Goal: Task Accomplishment & Management: Use online tool/utility

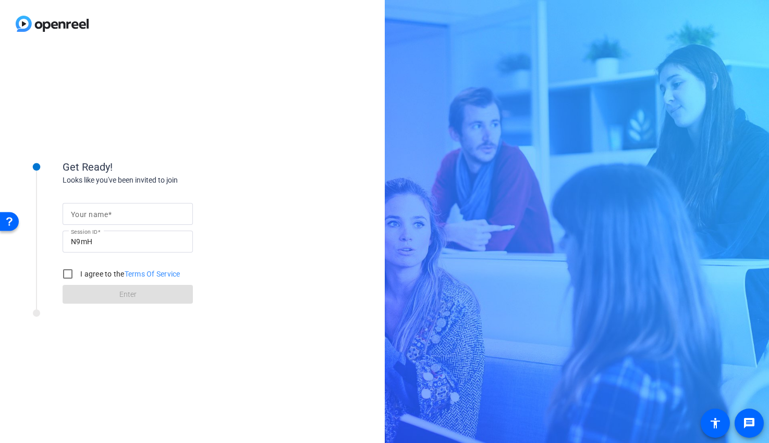
click at [113, 211] on input "Your name" at bounding box center [128, 213] width 114 height 13
type input "Becky"
click at [71, 275] on input "I agree to the Terms Of Service" at bounding box center [67, 273] width 21 height 21
checkbox input "true"
click at [117, 304] on span at bounding box center [128, 293] width 130 height 25
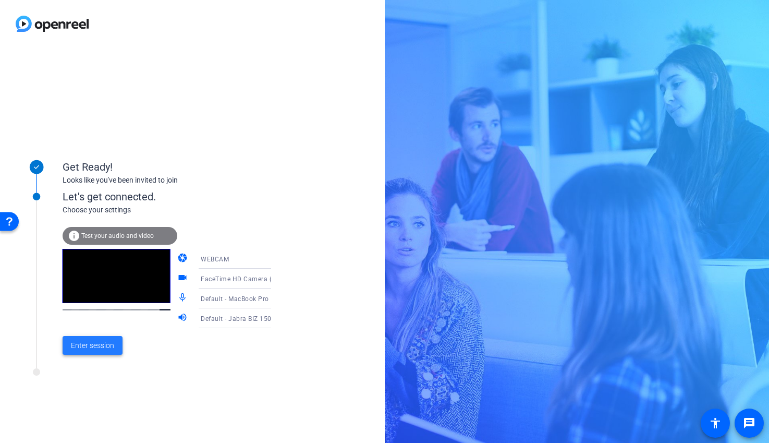
click at [95, 347] on span "Enter session" at bounding box center [92, 345] width 43 height 11
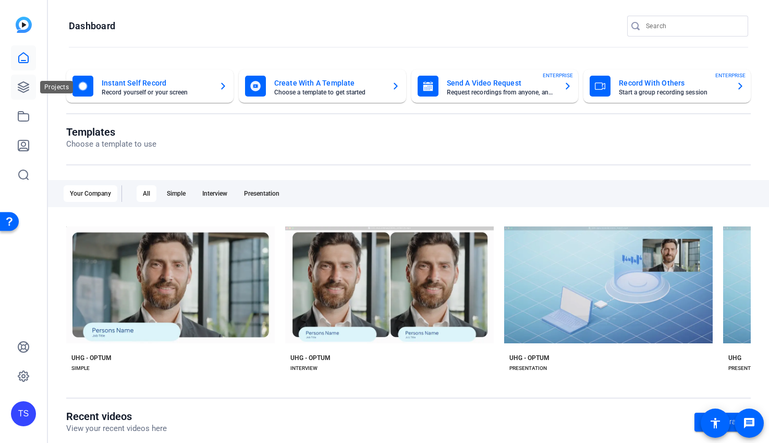
click at [21, 88] on icon at bounding box center [23, 87] width 13 height 13
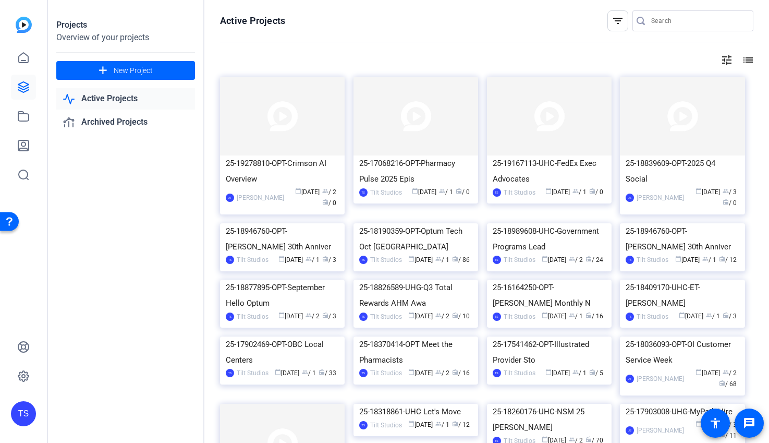
click at [435, 140] on img at bounding box center [415, 116] width 125 height 79
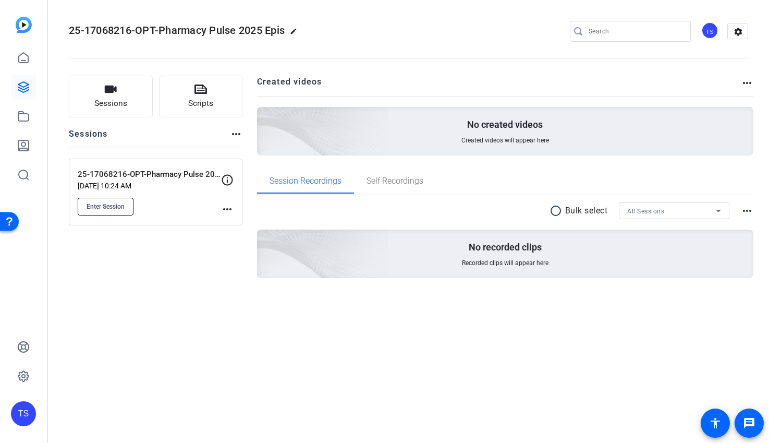
click at [103, 208] on span "Enter Session" at bounding box center [106, 206] width 38 height 8
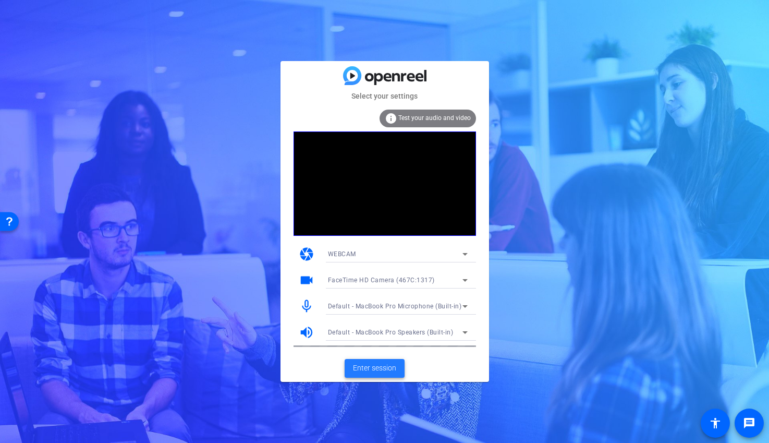
click at [374, 369] on span "Enter session" at bounding box center [374, 367] width 43 height 11
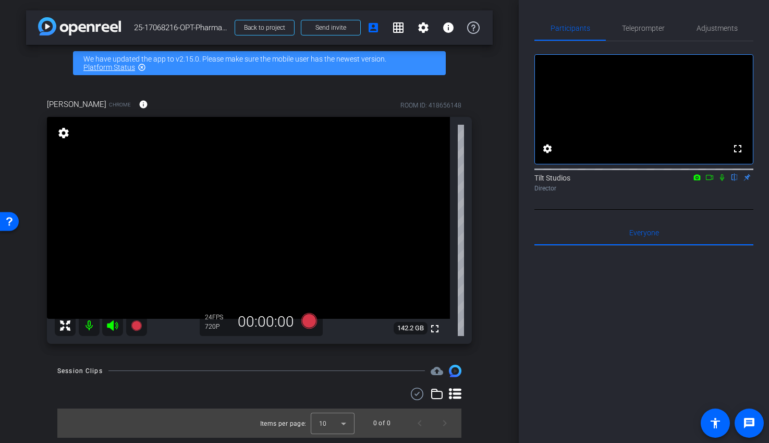
click at [113, 322] on icon at bounding box center [112, 325] width 11 height 10
click at [113, 324] on icon at bounding box center [112, 325] width 11 height 10
click at [721, 181] on icon at bounding box center [722, 177] width 4 height 7
click at [721, 181] on icon at bounding box center [722, 177] width 6 height 7
click at [374, 28] on mat-icon "account_box" at bounding box center [373, 27] width 13 height 13
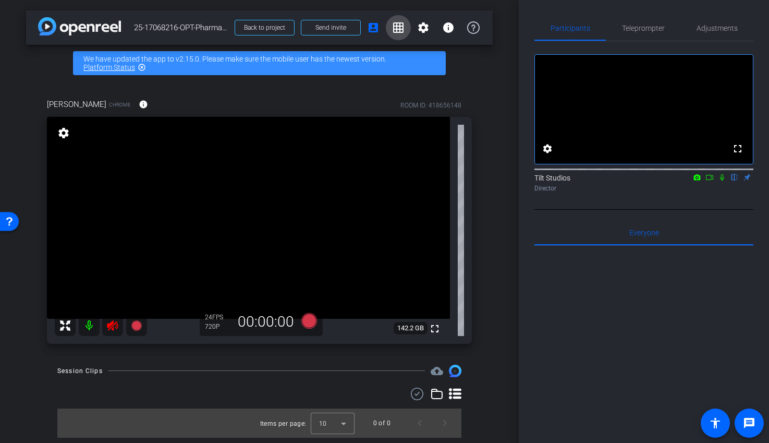
click at [400, 30] on mat-icon "grid_on" at bounding box center [398, 27] width 13 height 13
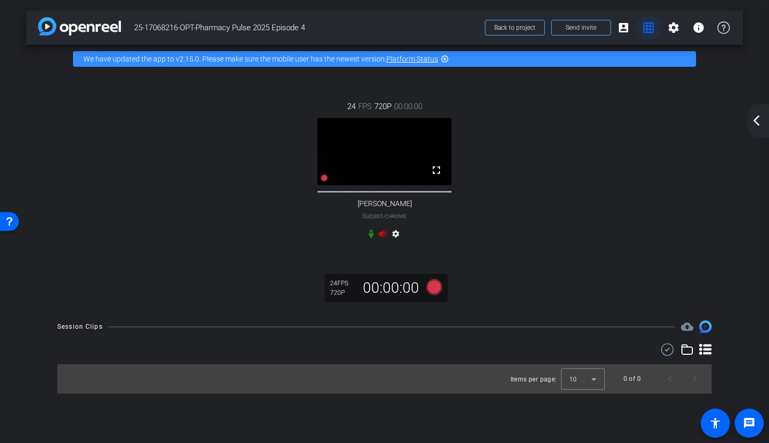
click at [650, 30] on mat-icon "grid_on" at bounding box center [648, 27] width 13 height 13
click at [758, 121] on mat-icon "arrow_back_ios_new" at bounding box center [756, 120] width 13 height 13
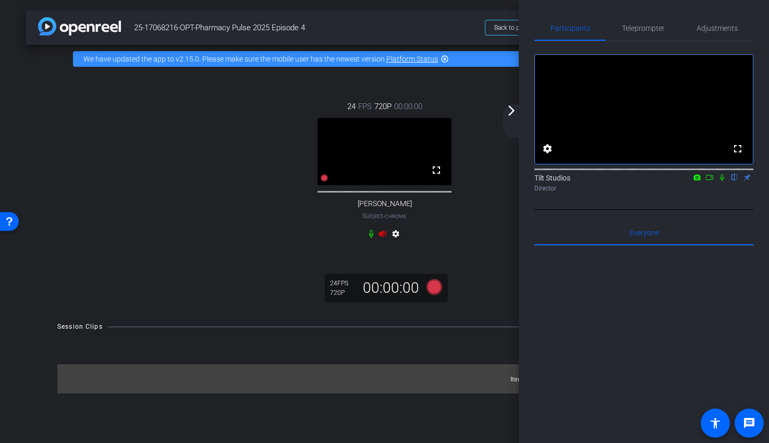
click at [603, 360] on div at bounding box center [643, 375] width 219 height 258
click at [422, 29] on span "25-17068216-OPT-Pharmacy Pulse 2025 Episode 4" at bounding box center [306, 27] width 345 height 21
click at [458, 23] on span "25-17068216-OPT-Pharmacy Pulse 2025 Episode 4" at bounding box center [306, 27] width 345 height 21
click at [428, 33] on span "25-17068216-OPT-Pharmacy Pulse 2025 Episode 4" at bounding box center [306, 27] width 345 height 21
click at [399, 28] on span "25-17068216-OPT-Pharmacy Pulse 2025 Episode 4" at bounding box center [306, 27] width 345 height 21
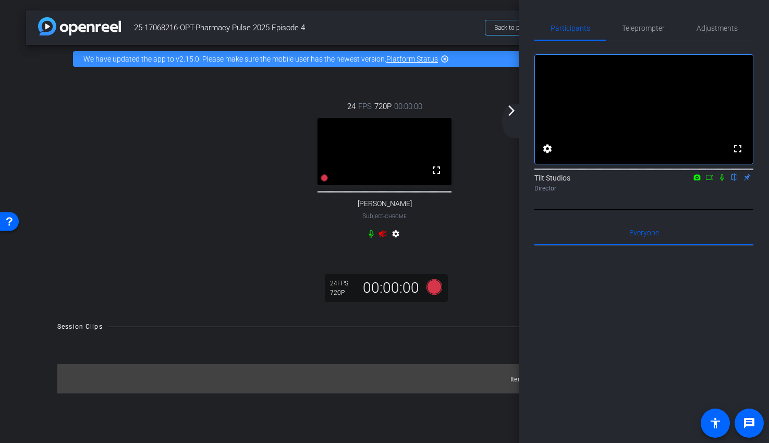
click at [492, 239] on div "24 FPS 720P 00:00:00 fullscreen Sean Anderson Subject - Chrome settings" at bounding box center [384, 171] width 675 height 176
click at [481, 390] on div "Items per page: 10 0 of 0" at bounding box center [384, 378] width 654 height 29
click at [385, 22] on span "25-17068216-OPT-Pharmacy Pulse 2025 Episode 4" at bounding box center [306, 27] width 345 height 21
click at [504, 29] on span "Back to project" at bounding box center [514, 27] width 41 height 7
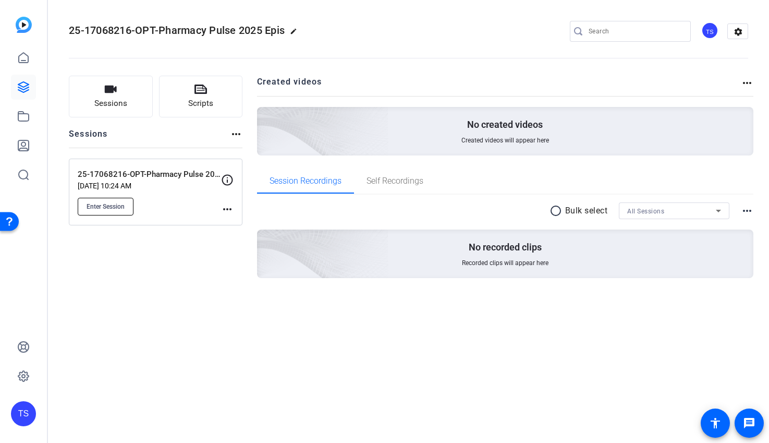
click at [115, 209] on span "Enter Session" at bounding box center [106, 206] width 38 height 8
click at [329, 252] on img at bounding box center [264, 239] width 249 height 226
click at [317, 186] on span "Session Recordings" at bounding box center [305, 180] width 72 height 25
click at [165, 265] on div "Sessions Scripts Sessions more_horiz 25-17068216-OPT-Pharmacy Pulse 2025 Episod…" at bounding box center [156, 194] width 174 height 236
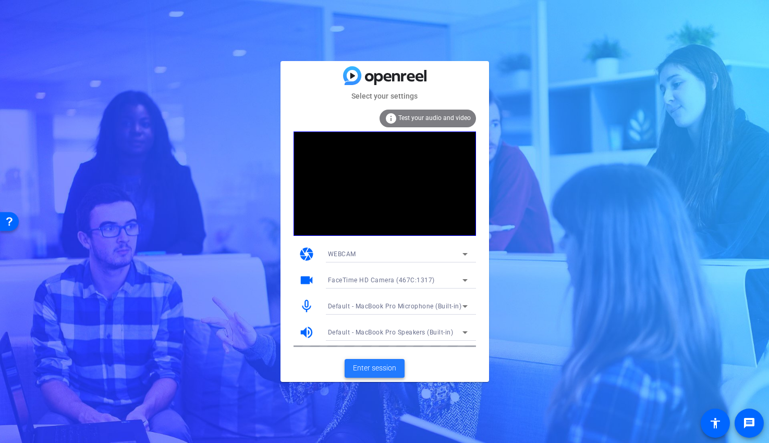
click at [374, 364] on span "Enter session" at bounding box center [374, 367] width 43 height 11
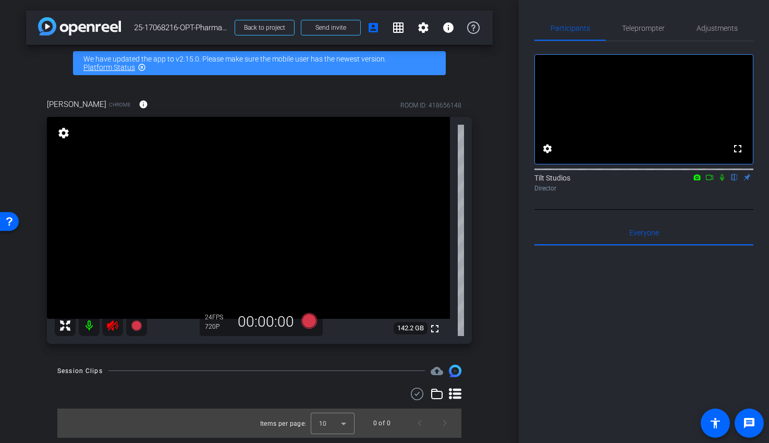
click at [110, 323] on icon at bounding box center [112, 325] width 11 height 10
click at [114, 326] on icon at bounding box center [112, 325] width 13 height 13
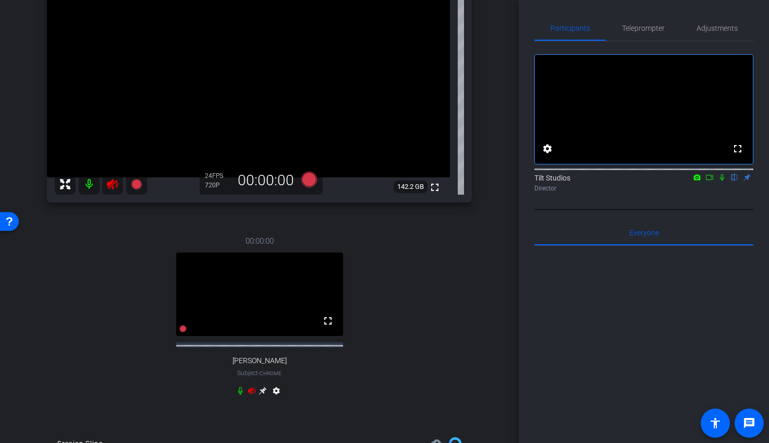
scroll to position [149, 0]
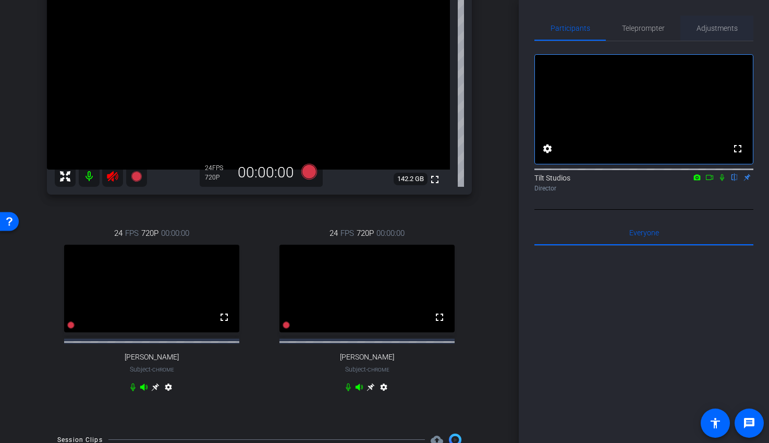
click at [722, 29] on span "Adjustments" at bounding box center [716, 27] width 41 height 7
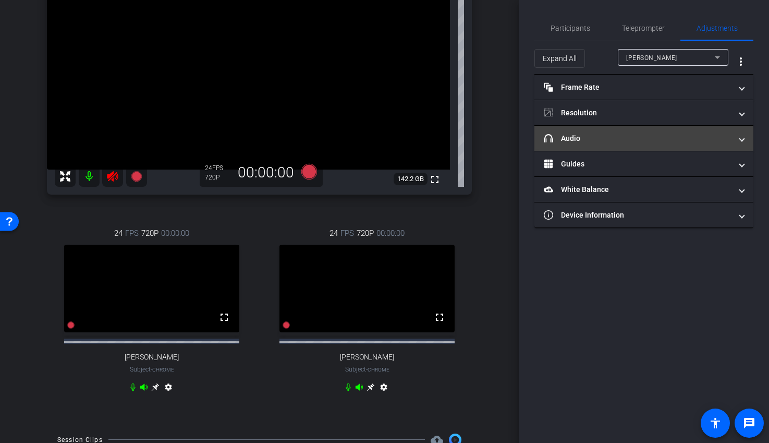
click at [738, 141] on span "headphone icon Audio" at bounding box center [642, 138] width 196 height 11
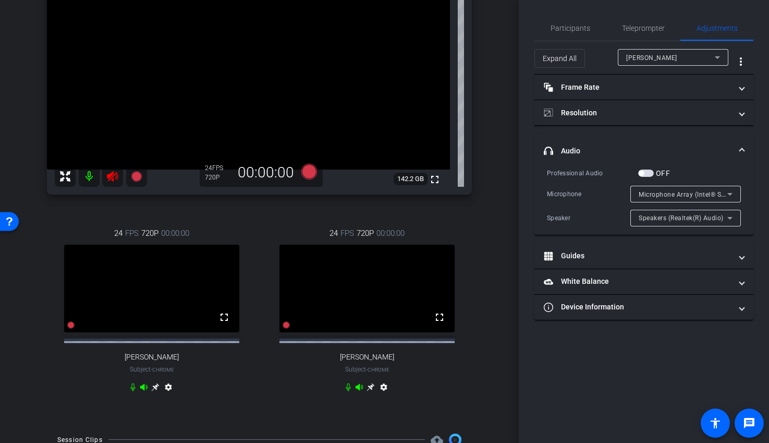
click at [649, 172] on span "button" at bounding box center [646, 172] width 16 height 7
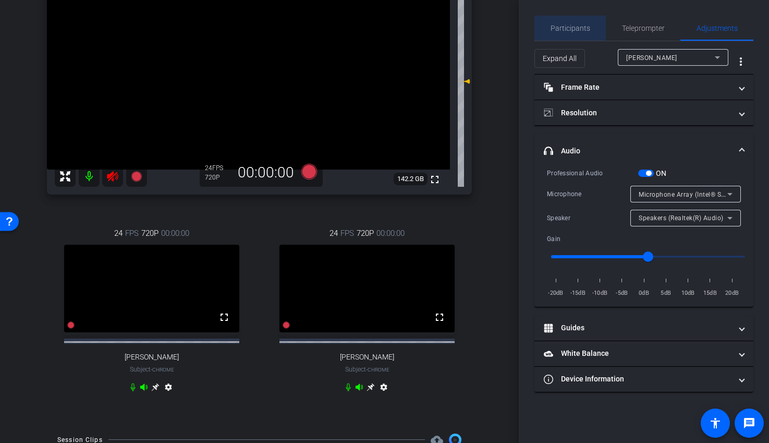
click at [580, 27] on span "Participants" at bounding box center [570, 27] width 40 height 7
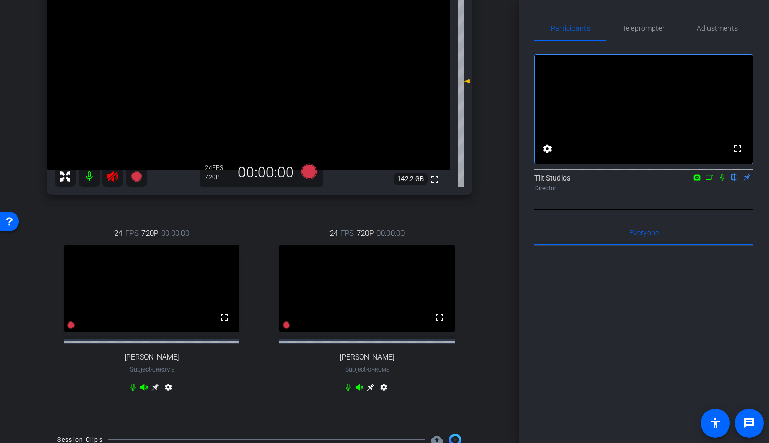
click at [721, 181] on icon at bounding box center [722, 177] width 4 height 7
click at [721, 181] on icon at bounding box center [722, 177] width 6 height 7
click at [710, 181] on icon at bounding box center [709, 177] width 8 height 7
click at [722, 180] on icon at bounding box center [722, 177] width 6 height 6
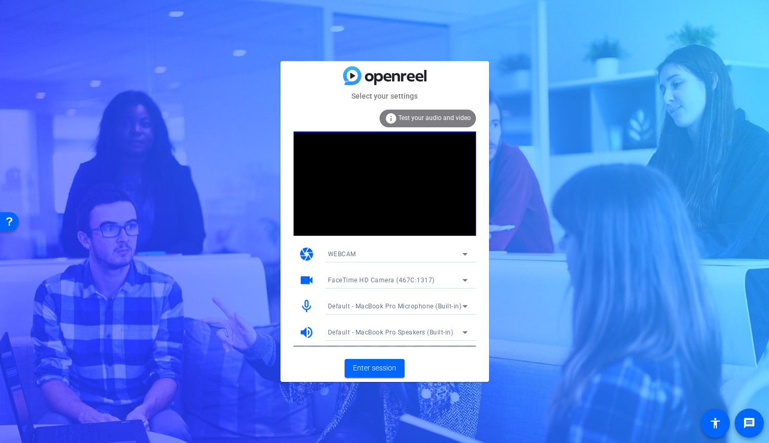
click at [429, 119] on span "Test your audio and video" at bounding box center [434, 117] width 72 height 7
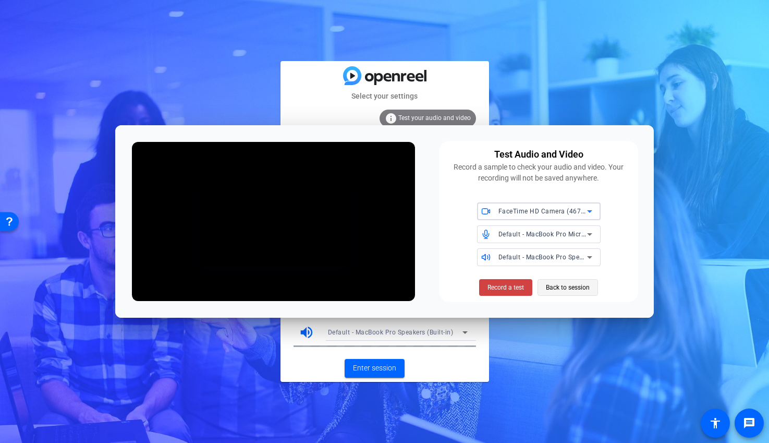
click at [561, 289] on span "Back to session" at bounding box center [568, 287] width 44 height 20
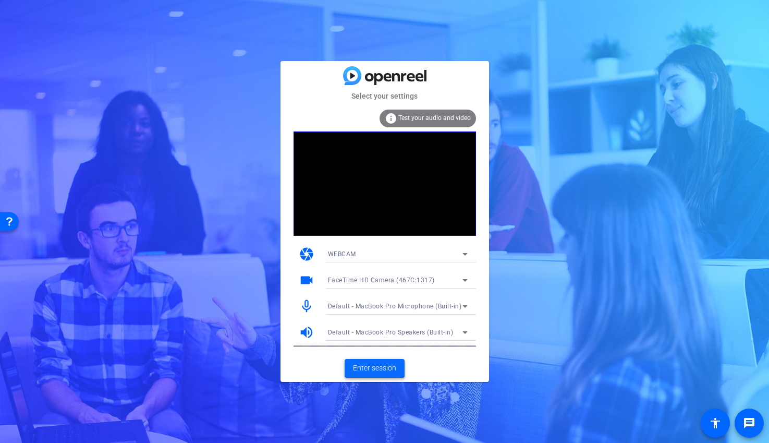
click at [365, 369] on span "Enter session" at bounding box center [374, 367] width 43 height 11
click at [464, 305] on icon at bounding box center [464, 306] width 5 height 3
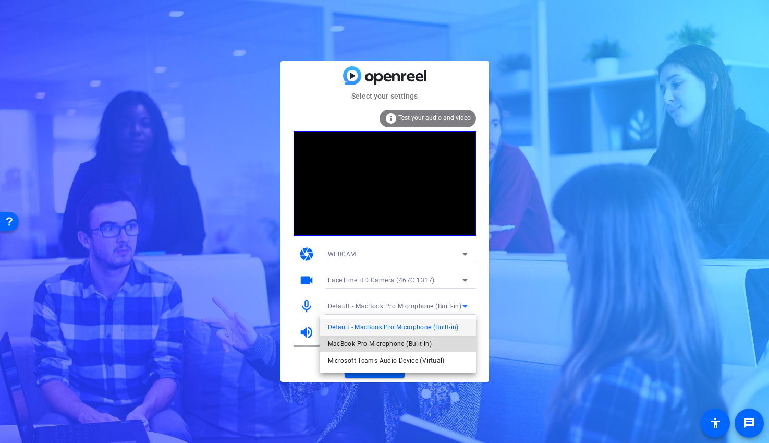
click at [413, 344] on span "MacBook Pro Microphone (Built-in)" at bounding box center [380, 343] width 104 height 13
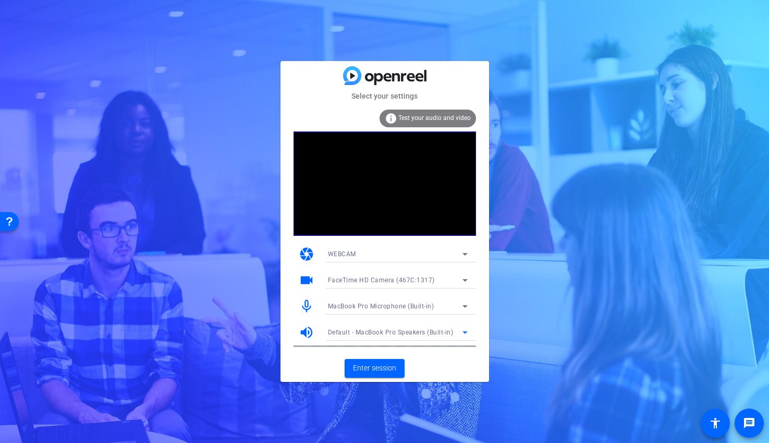
click at [463, 332] on icon at bounding box center [464, 332] width 5 height 3
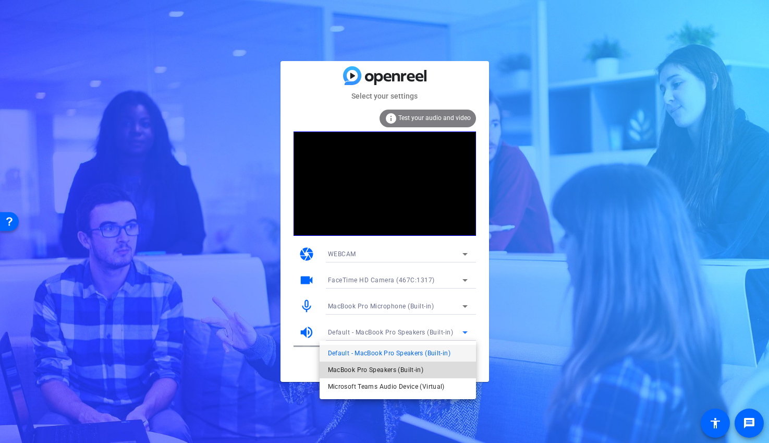
click at [406, 370] on span "MacBook Pro Speakers (Built-in)" at bounding box center [376, 369] width 96 height 13
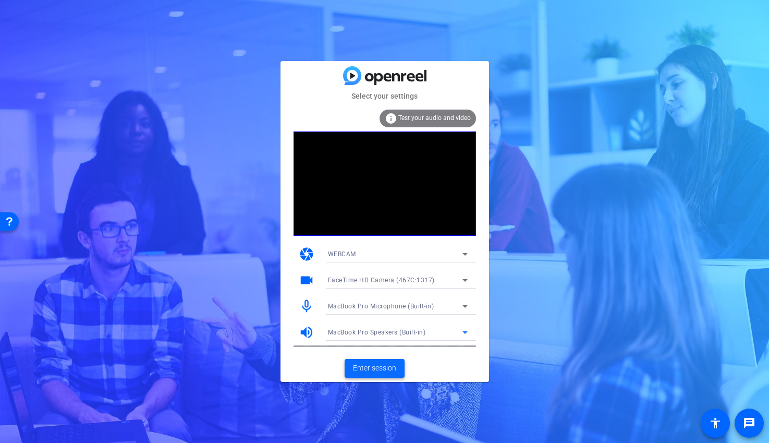
click at [376, 371] on span "Enter session" at bounding box center [374, 367] width 43 height 11
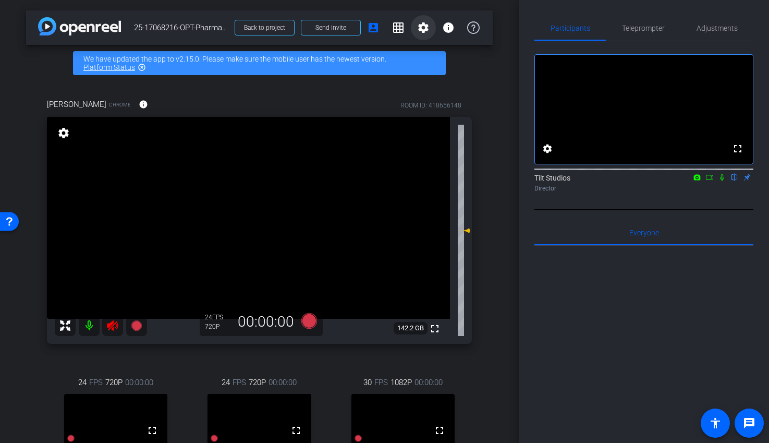
click at [417, 26] on mat-icon "settings" at bounding box center [423, 27] width 13 height 13
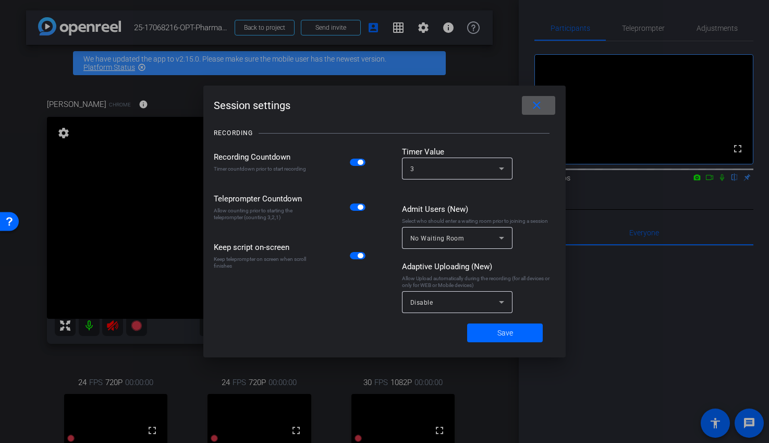
click at [531, 108] on mat-icon "close" at bounding box center [536, 105] width 13 height 13
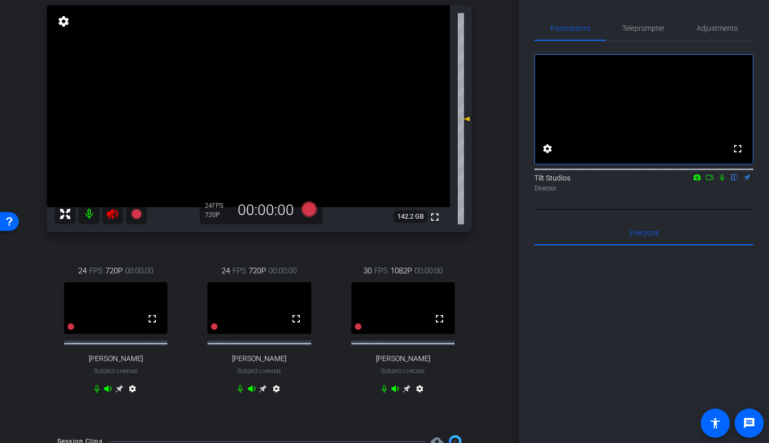
scroll to position [114, 0]
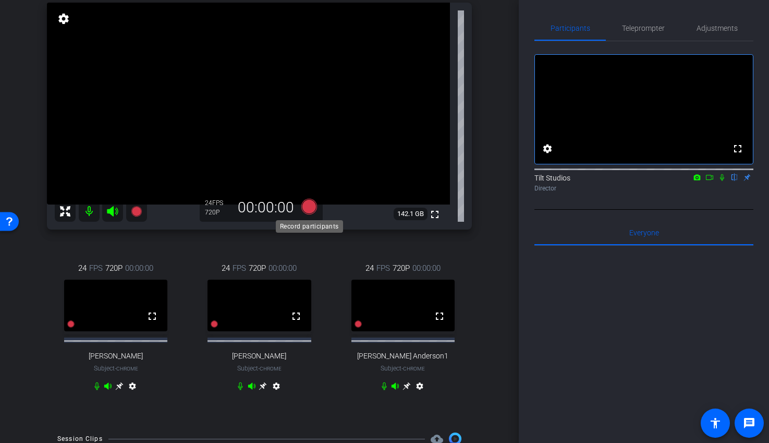
click at [310, 208] on icon at bounding box center [309, 207] width 16 height 16
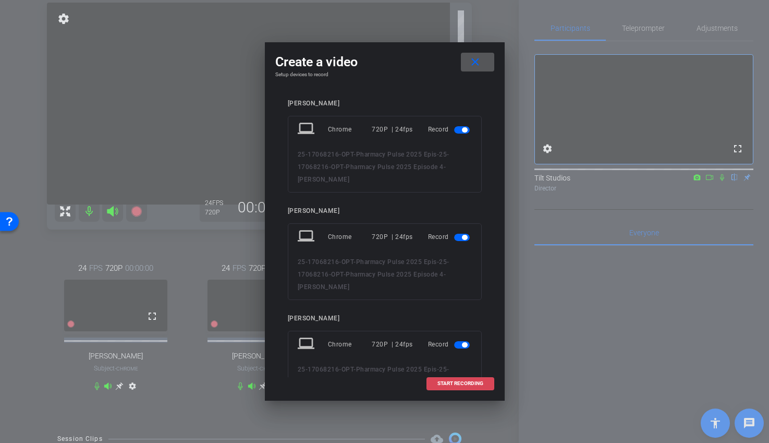
click at [451, 385] on span "START RECORDING" at bounding box center [460, 382] width 46 height 5
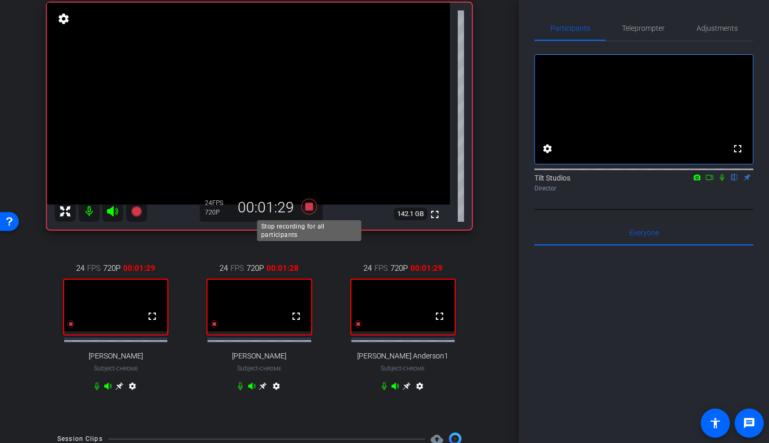
click at [310, 208] on icon at bounding box center [309, 207] width 16 height 16
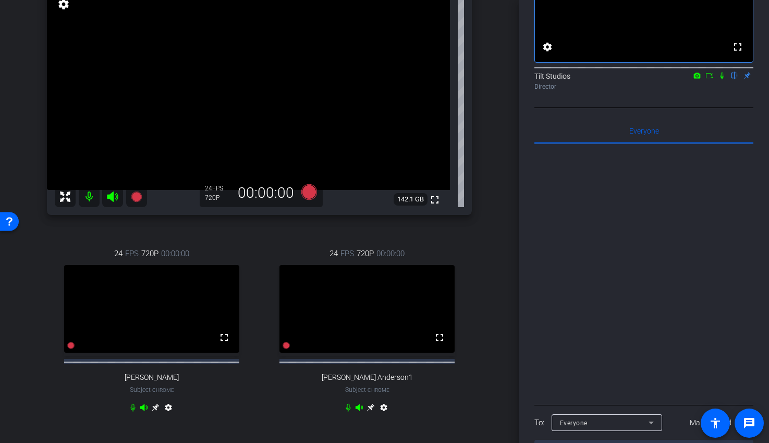
scroll to position [112, 0]
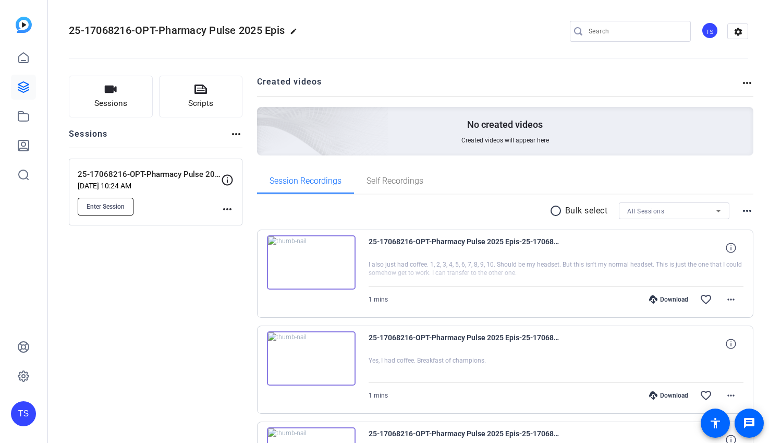
click at [122, 206] on span "Enter Session" at bounding box center [106, 206] width 38 height 8
click at [26, 56] on icon at bounding box center [23, 58] width 13 height 13
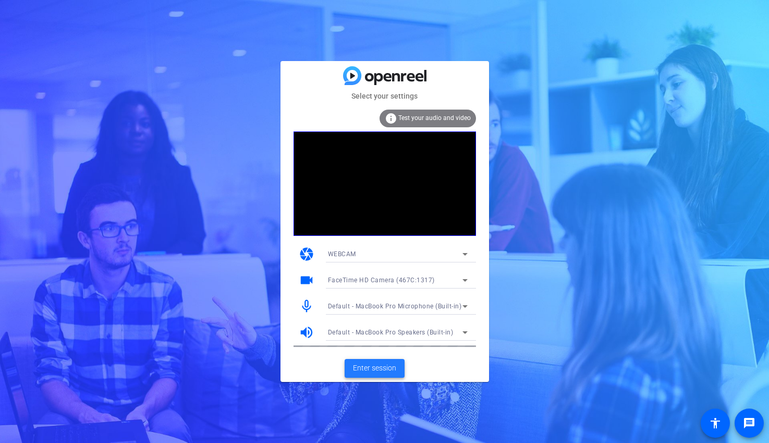
click at [378, 371] on span "Enter session" at bounding box center [374, 367] width 43 height 11
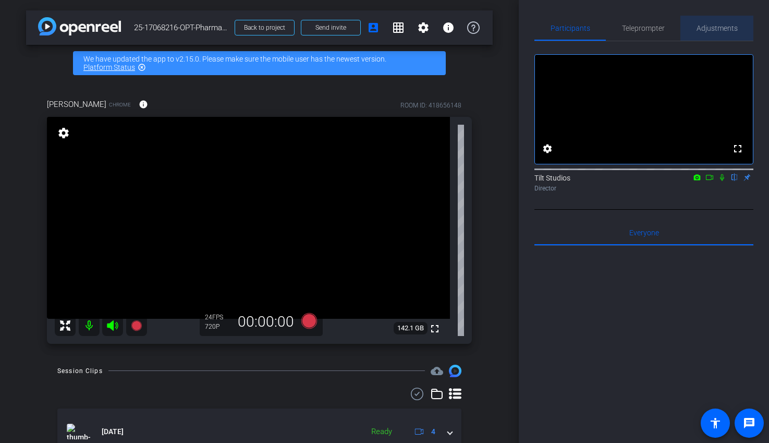
click at [712, 28] on span "Adjustments" at bounding box center [716, 27] width 41 height 7
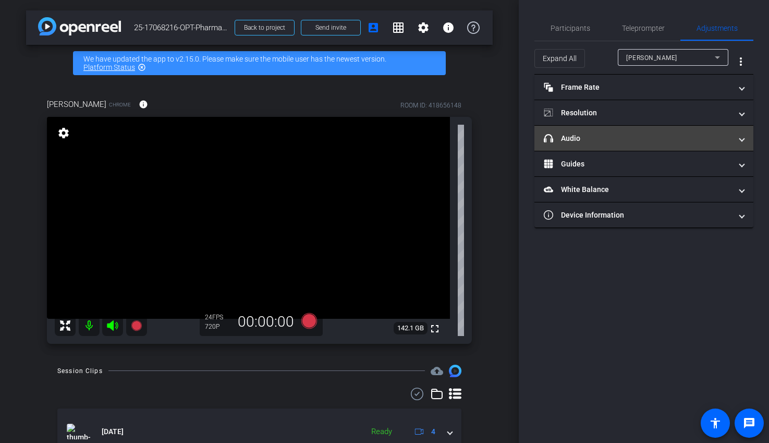
click at [637, 137] on mat-panel-title "headphone icon Audio" at bounding box center [638, 138] width 188 height 11
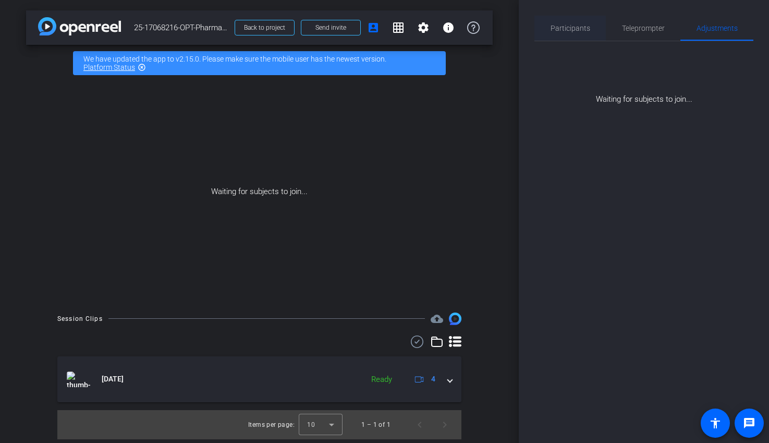
click at [568, 27] on span "Participants" at bounding box center [570, 27] width 40 height 7
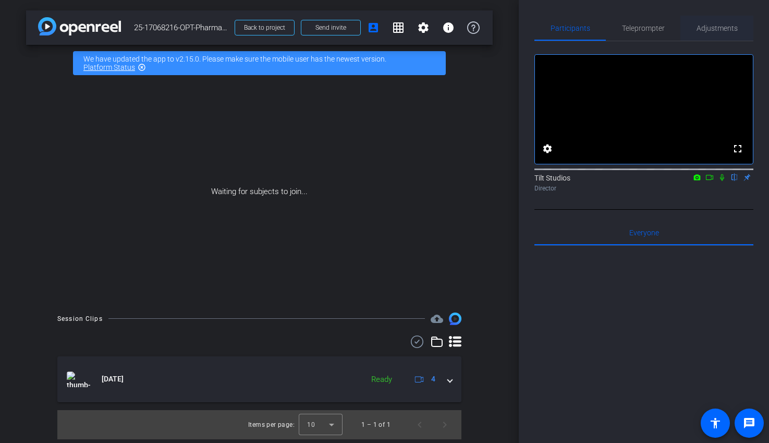
click at [705, 30] on span "Adjustments" at bounding box center [716, 27] width 41 height 7
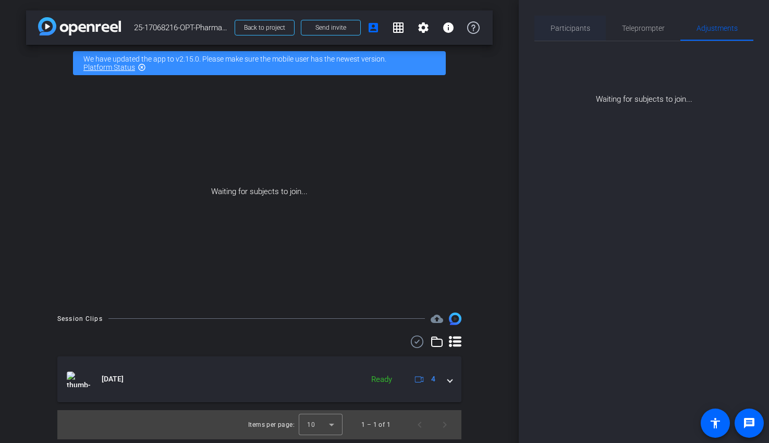
click at [576, 26] on span "Participants" at bounding box center [570, 27] width 40 height 7
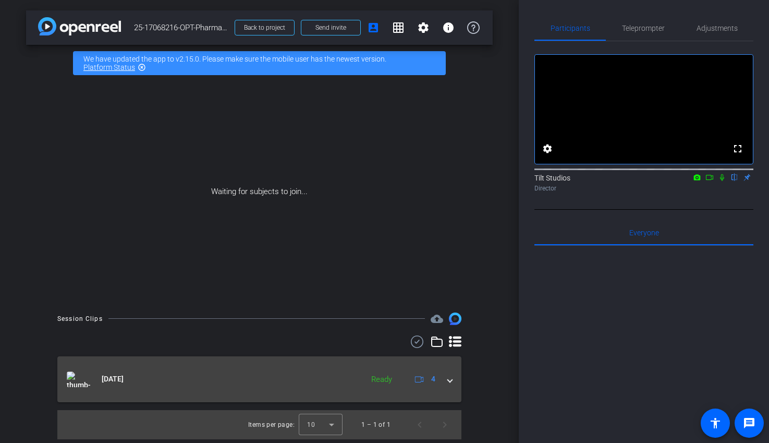
click at [448, 381] on span at bounding box center [450, 378] width 4 height 11
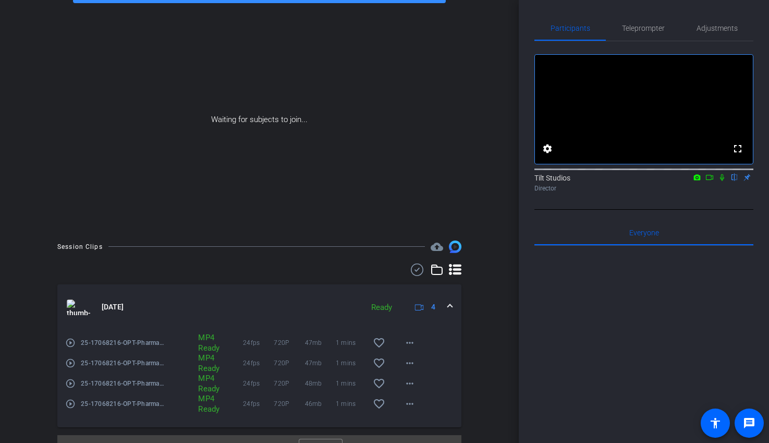
scroll to position [93, 0]
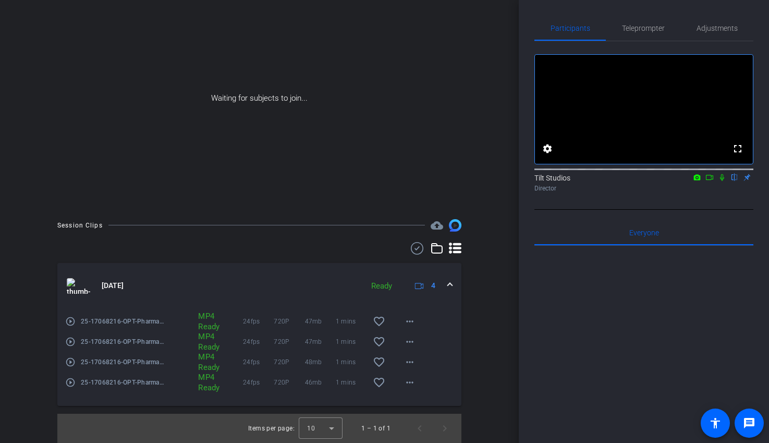
click at [72, 322] on mat-icon "play_circle_outline" at bounding box center [70, 321] width 10 height 10
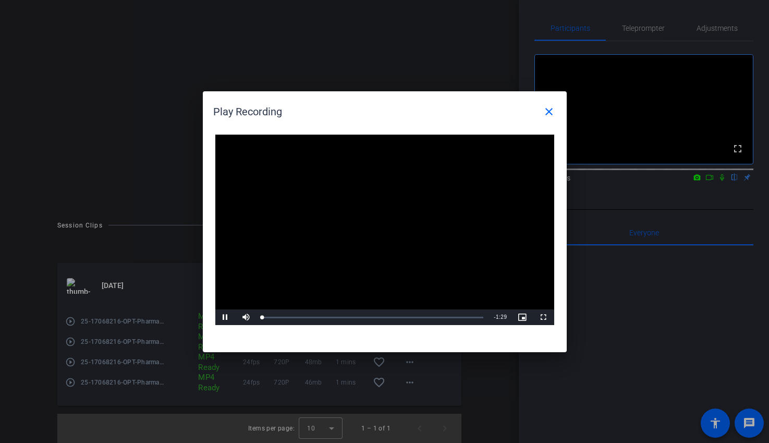
click at [384, 224] on video "Video Player" at bounding box center [384, 229] width 339 height 191
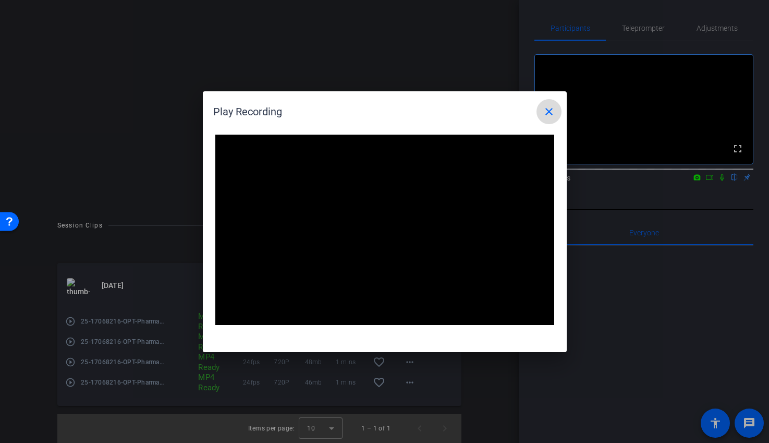
click at [548, 115] on mat-icon "close" at bounding box center [549, 111] width 13 height 13
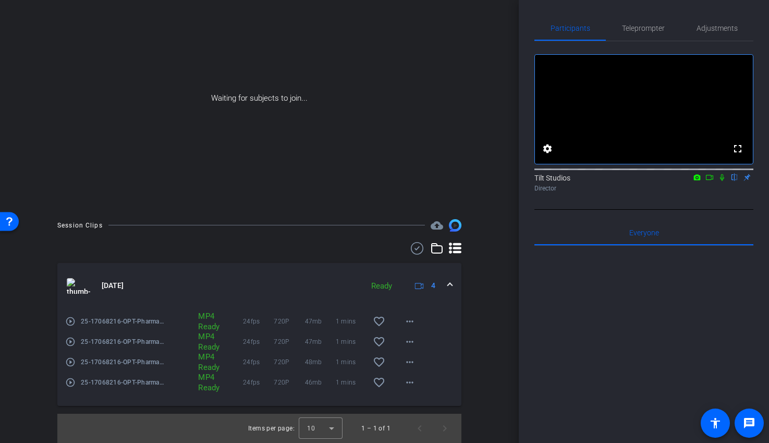
click at [277, 181] on div "Waiting for subjects to join..." at bounding box center [259, 98] width 467 height 220
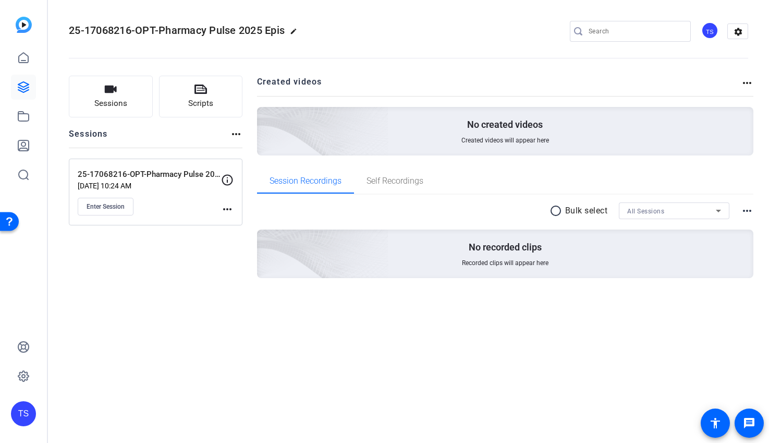
click at [404, 247] on div "No recorded clips Recorded clips will appear here" at bounding box center [505, 253] width 497 height 48
click at [482, 253] on div "No recorded clips Recorded clips will appear here" at bounding box center [505, 253] width 497 height 48
click at [407, 182] on span "Self Recordings" at bounding box center [394, 181] width 57 height 8
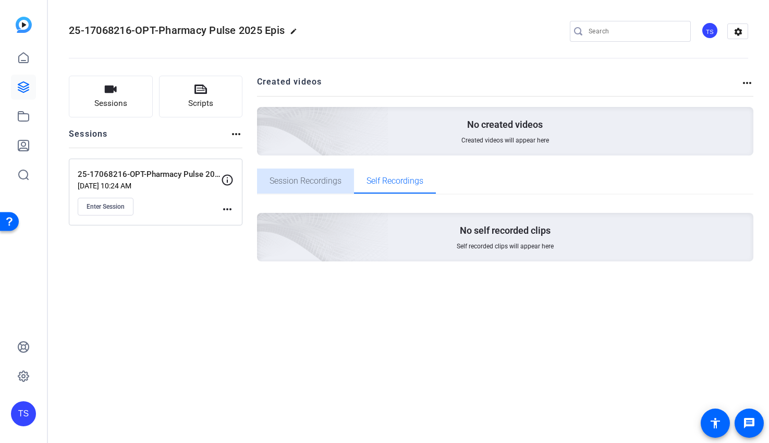
click at [318, 182] on span "Session Recordings" at bounding box center [305, 181] width 72 height 8
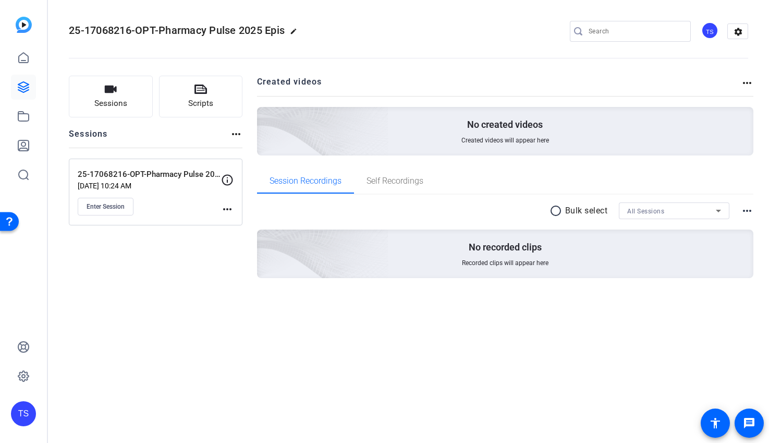
click at [389, 258] on div "No recorded clips Recorded clips will appear here" at bounding box center [505, 253] width 497 height 48
click at [111, 206] on span "Enter Session" at bounding box center [106, 206] width 38 height 8
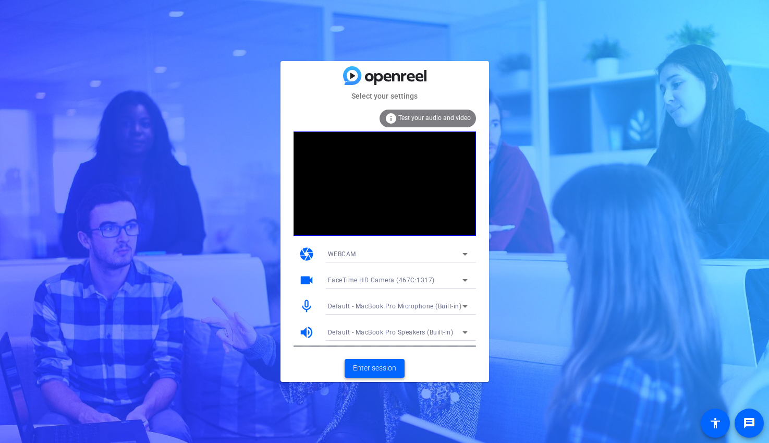
click at [377, 370] on span "Enter session" at bounding box center [374, 367] width 43 height 11
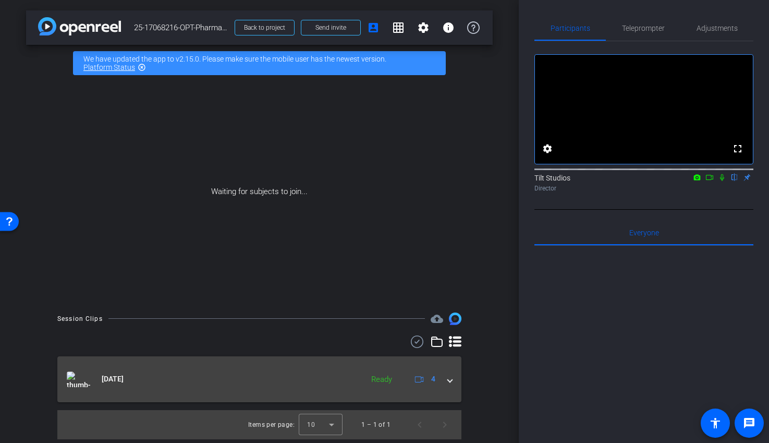
click at [432, 378] on span "4" at bounding box center [433, 378] width 4 height 11
